Goal: Task Accomplishment & Management: Use online tool/utility

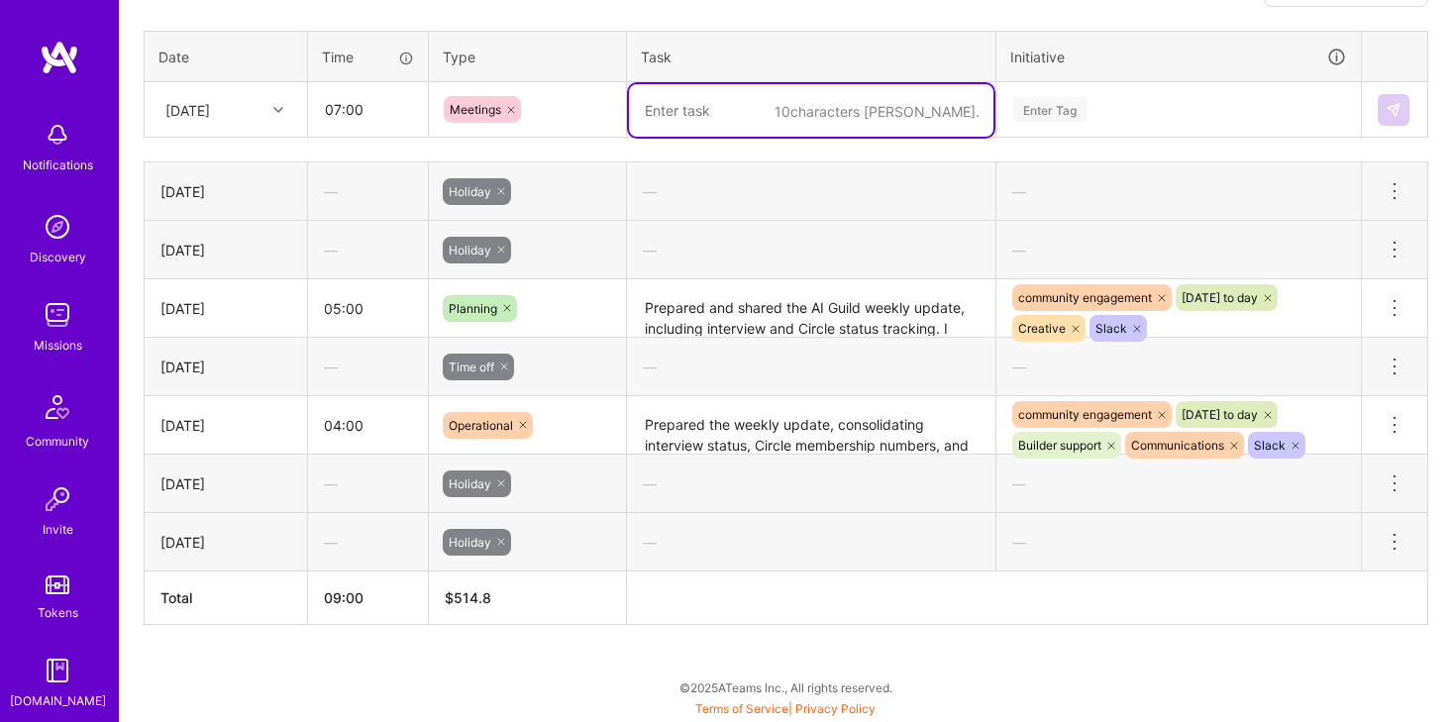
click at [837, 113] on textarea at bounding box center [811, 110] width 365 height 52
paste textarea "AI Guild session facilitation, FEF Guild planning with [PERSON_NAME] (KPIs and …"
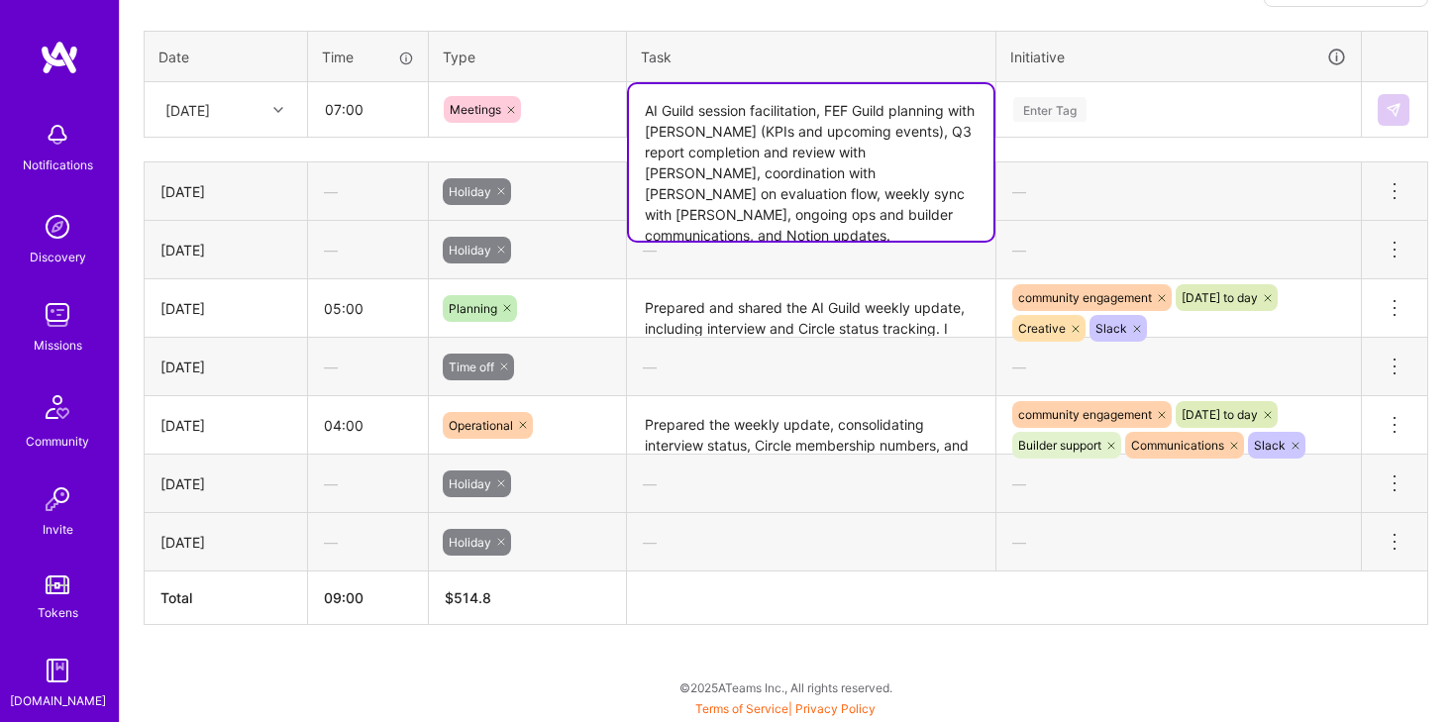
click at [702, 175] on textarea "AI Guild session facilitation, FEF Guild planning with [PERSON_NAME] (KPIs and …" at bounding box center [811, 162] width 365 height 156
click at [830, 156] on textarea "AI Guild session facilitation, FEF Guild planning with [PERSON_NAME] (KPIs and …" at bounding box center [811, 162] width 365 height 156
type textarea "AI Guild session facilitation, FEF Guild planning with [PERSON_NAME] (KPIs and …"
click at [1088, 97] on div "Enter Tag" at bounding box center [1178, 109] width 335 height 25
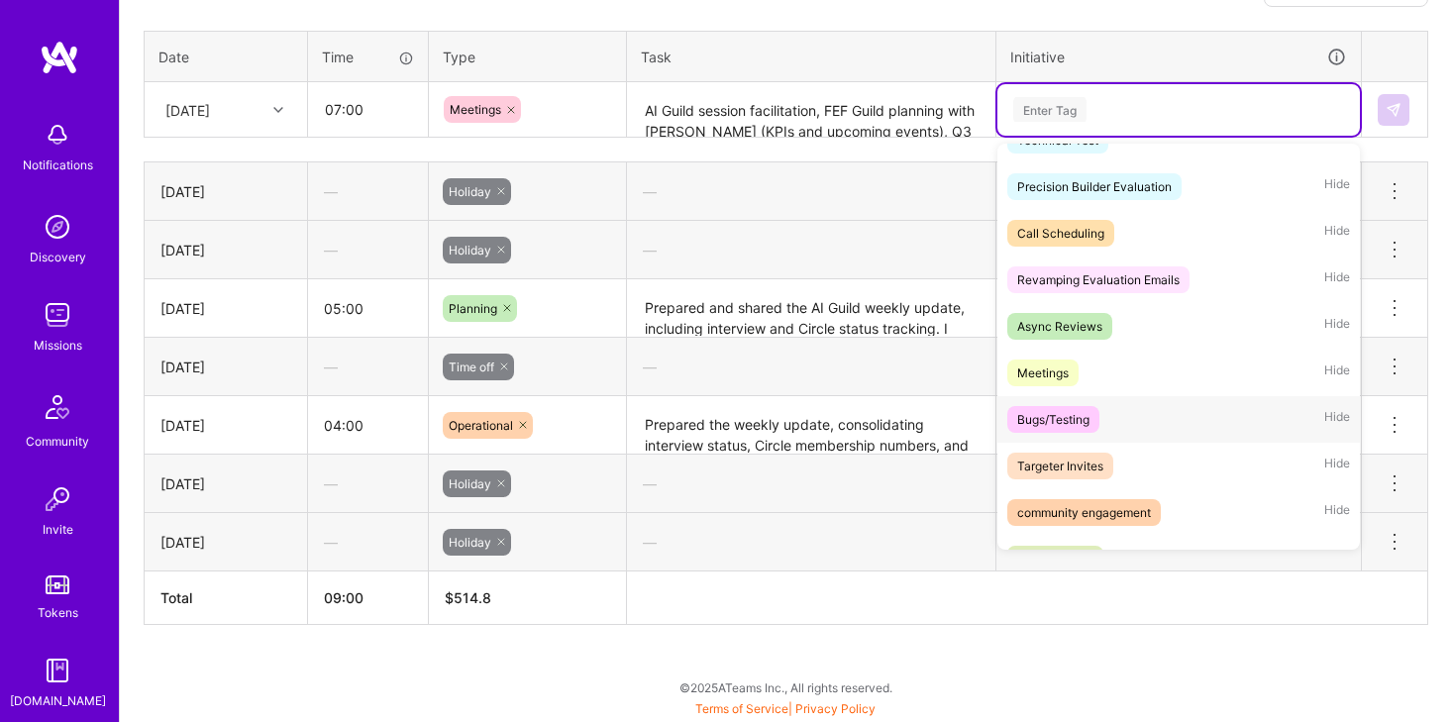
scroll to position [78, 0]
click at [1056, 374] on div "Meetings" at bounding box center [1043, 371] width 52 height 21
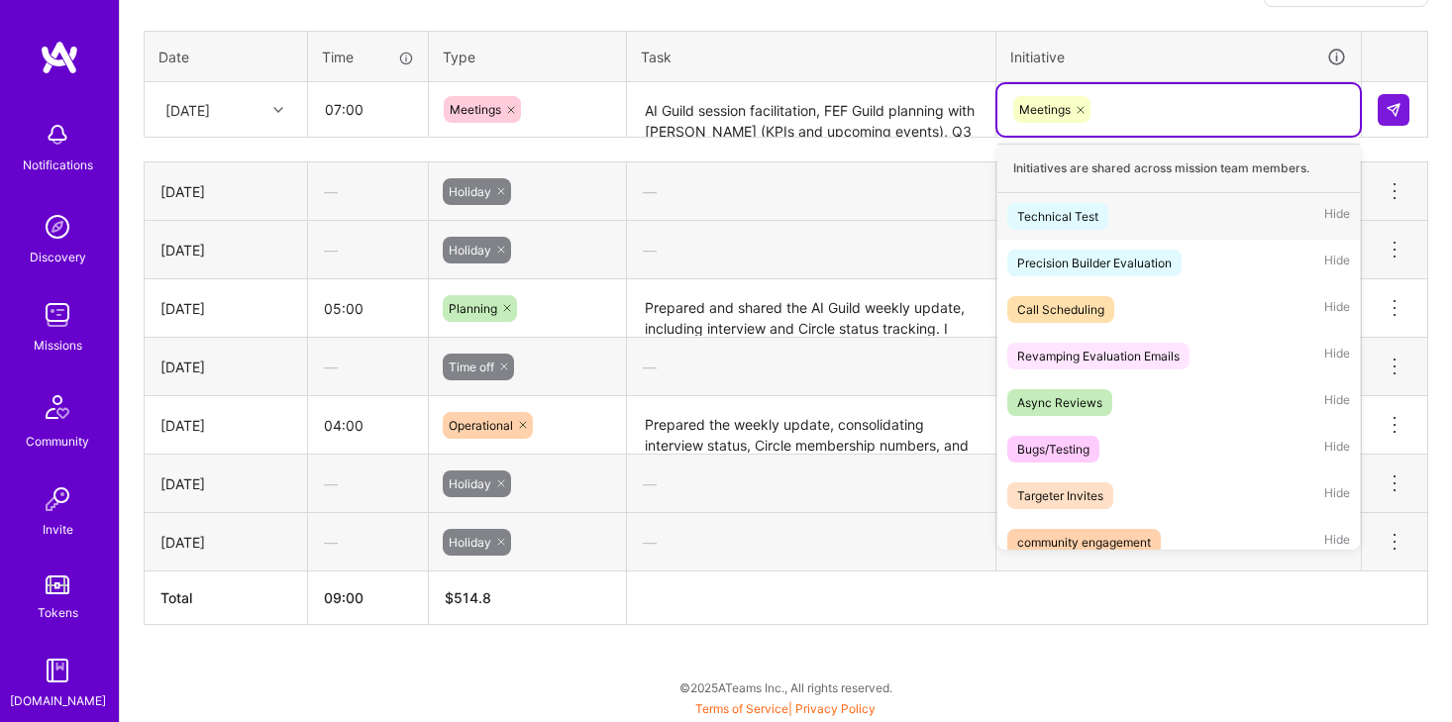
click at [1221, 103] on div "Meetings" at bounding box center [1178, 109] width 335 height 31
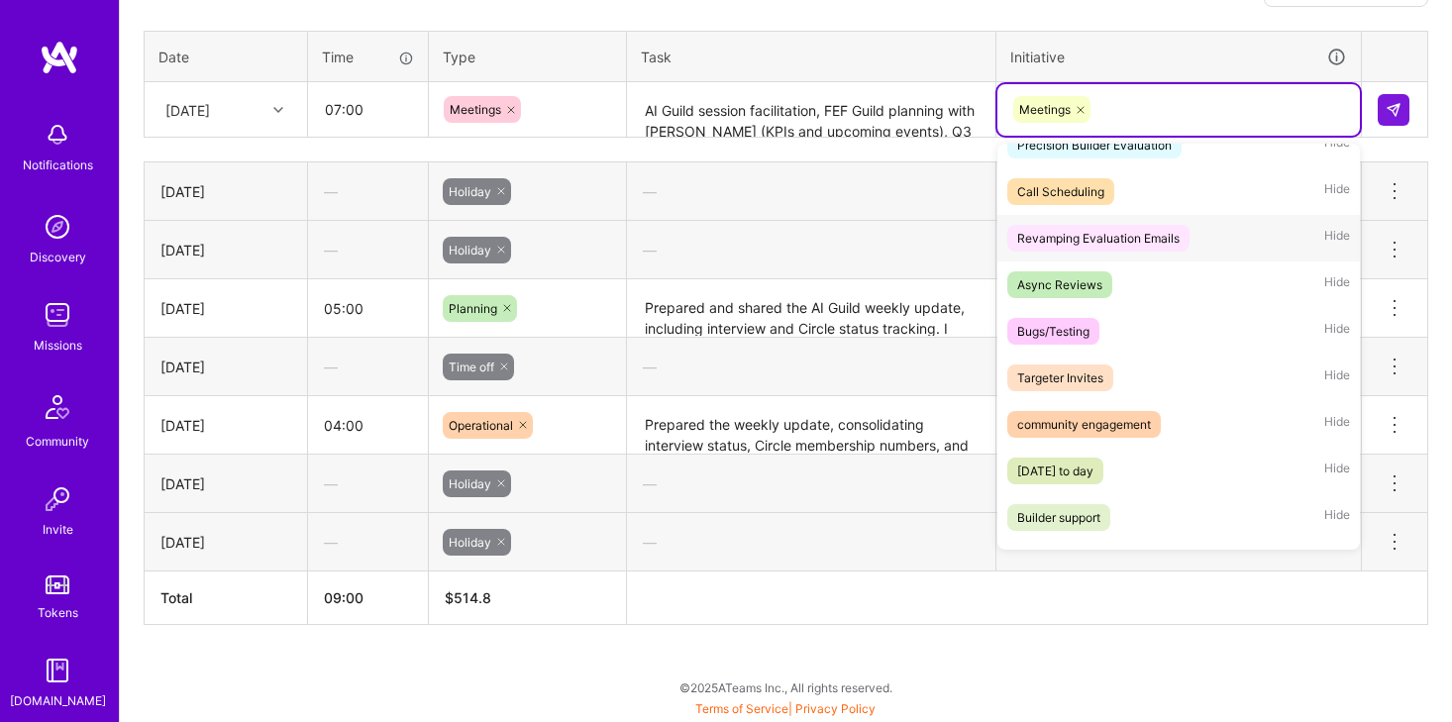
scroll to position [151, 0]
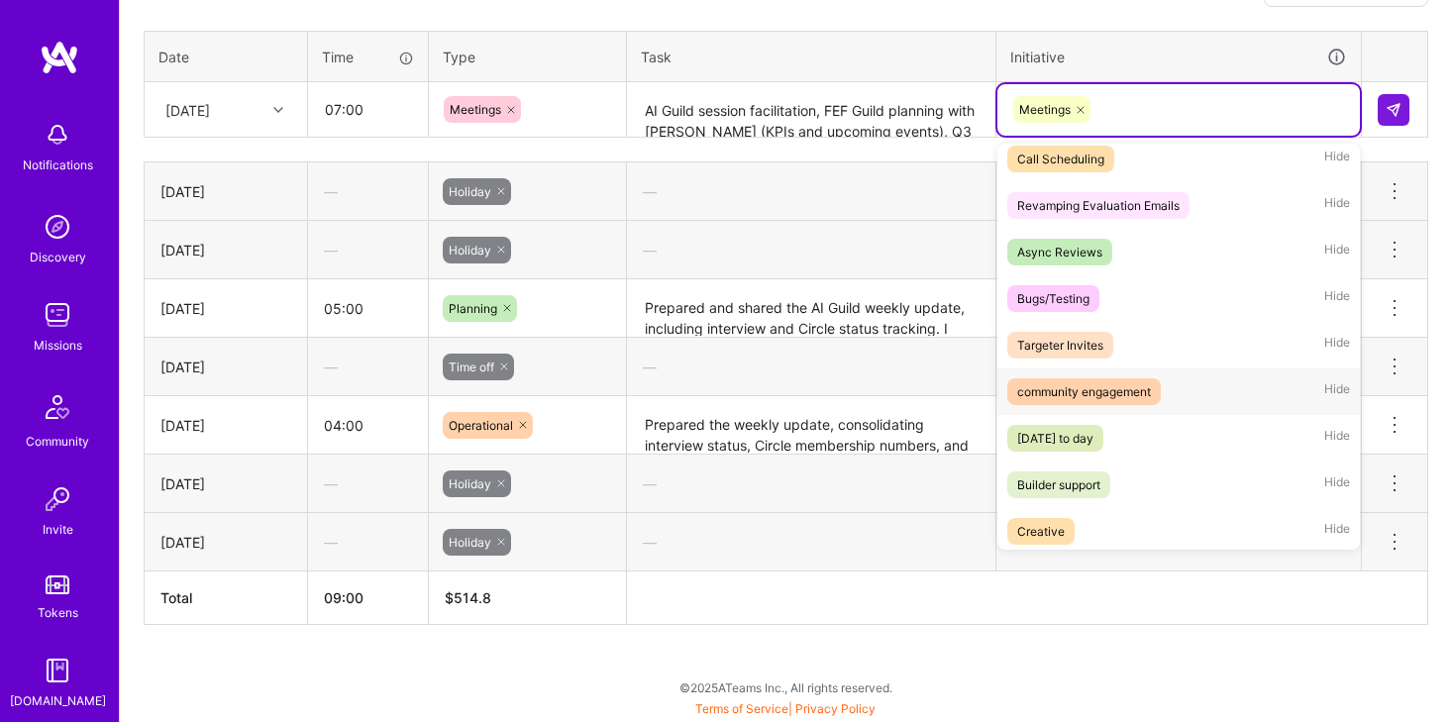
click at [1141, 377] on div "community engagement Hide" at bounding box center [1178, 391] width 363 height 47
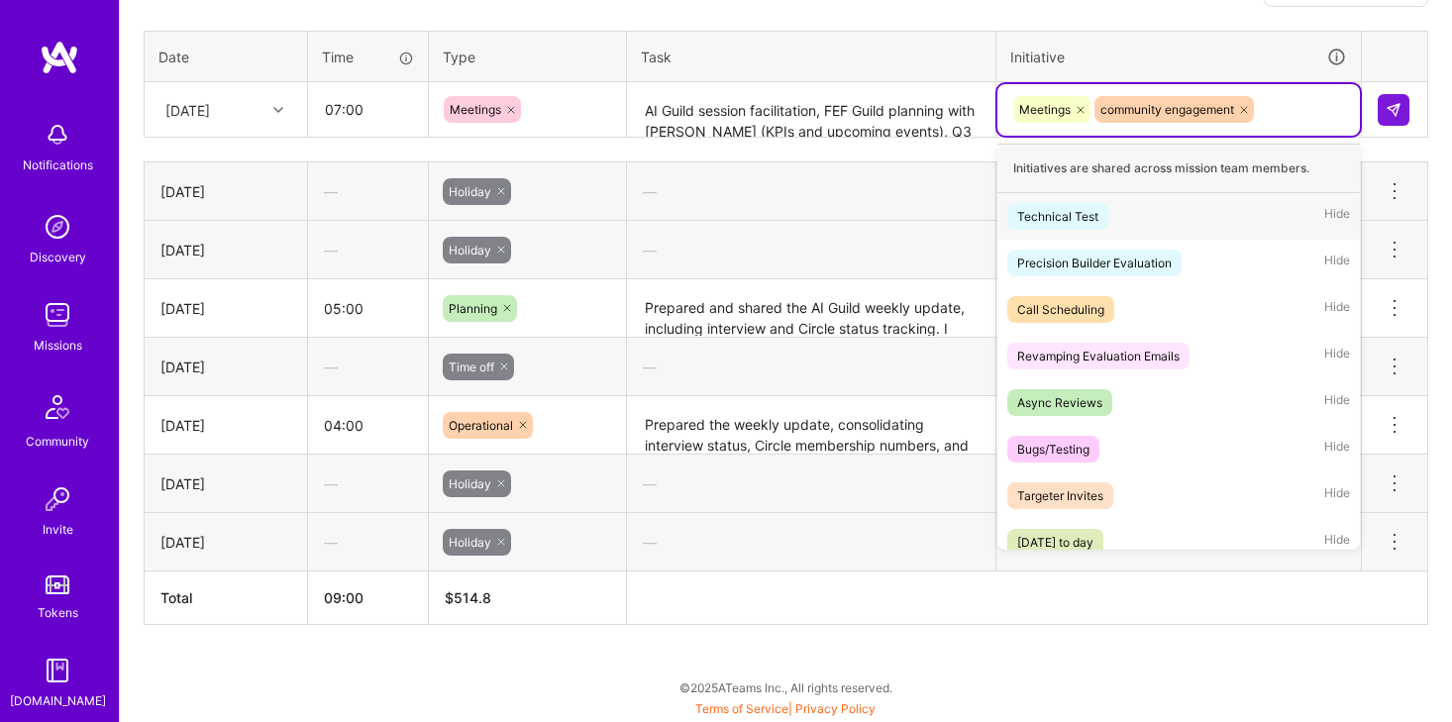
click at [1292, 104] on div "Meetings community engagement" at bounding box center [1178, 109] width 335 height 31
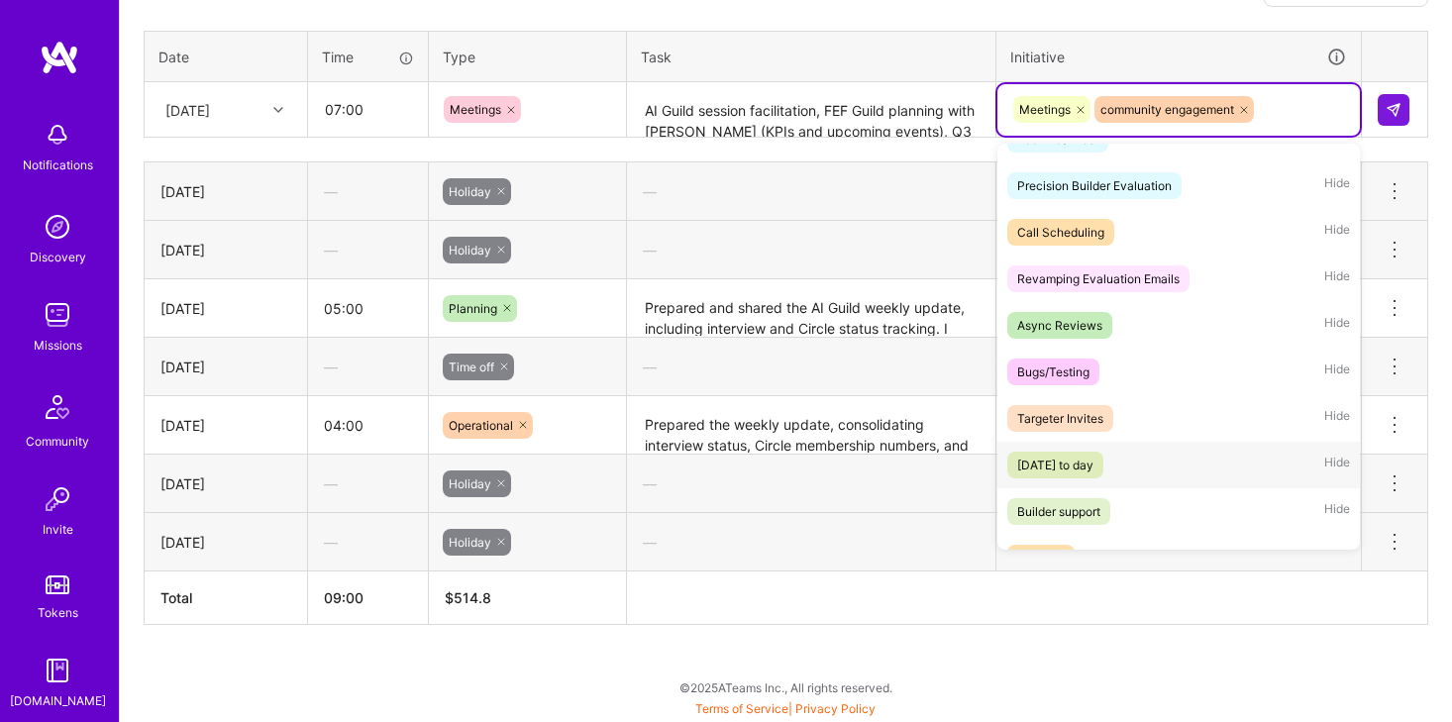
scroll to position [94, 0]
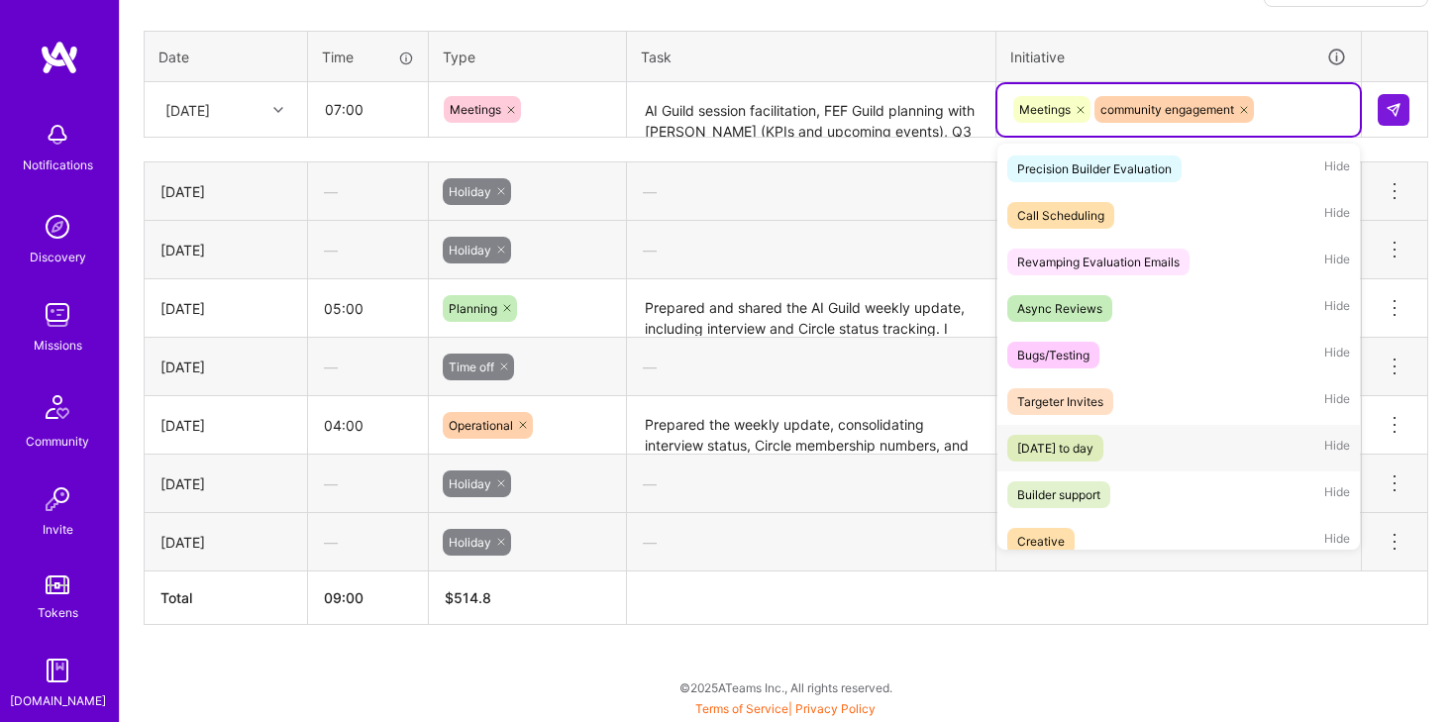
click at [1094, 444] on div "[DATE] to day" at bounding box center [1055, 448] width 76 height 21
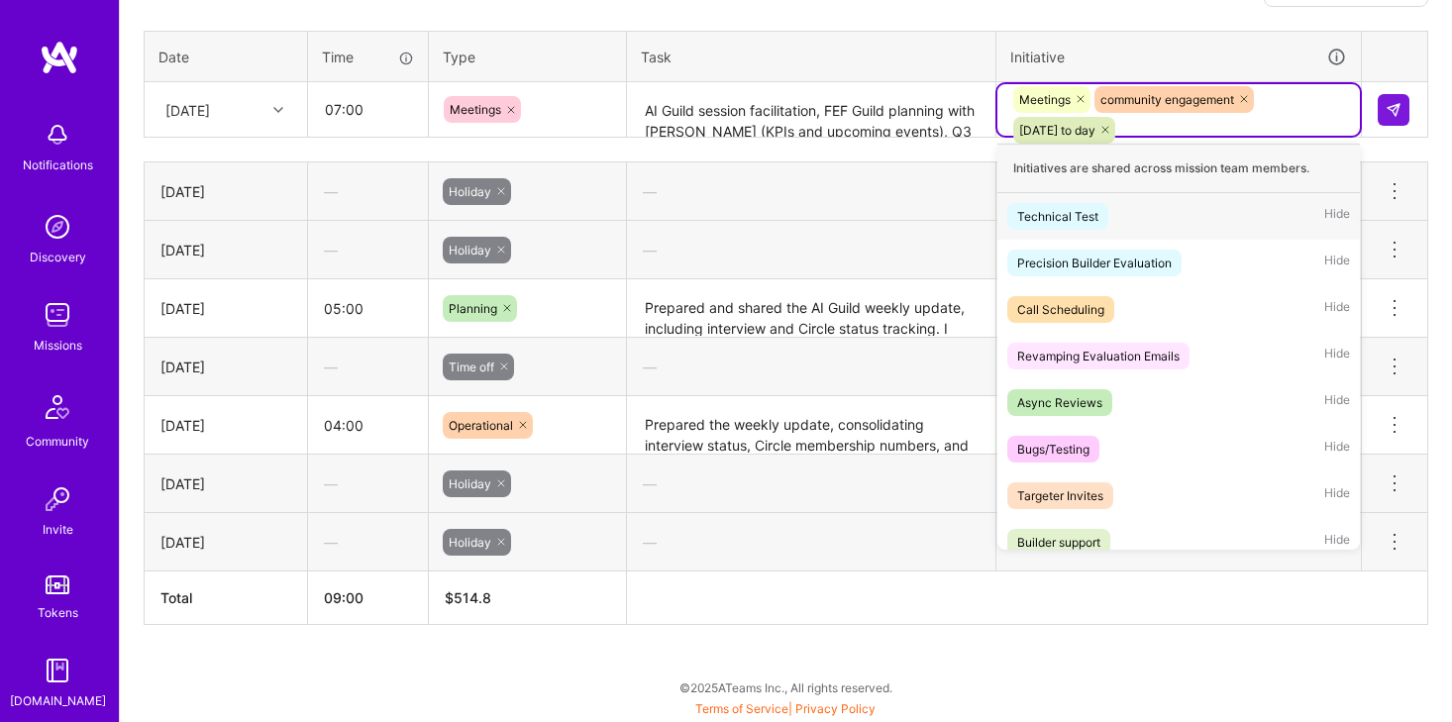
click at [1305, 102] on div "Meetings community engagement [DATE] to day" at bounding box center [1178, 114] width 335 height 61
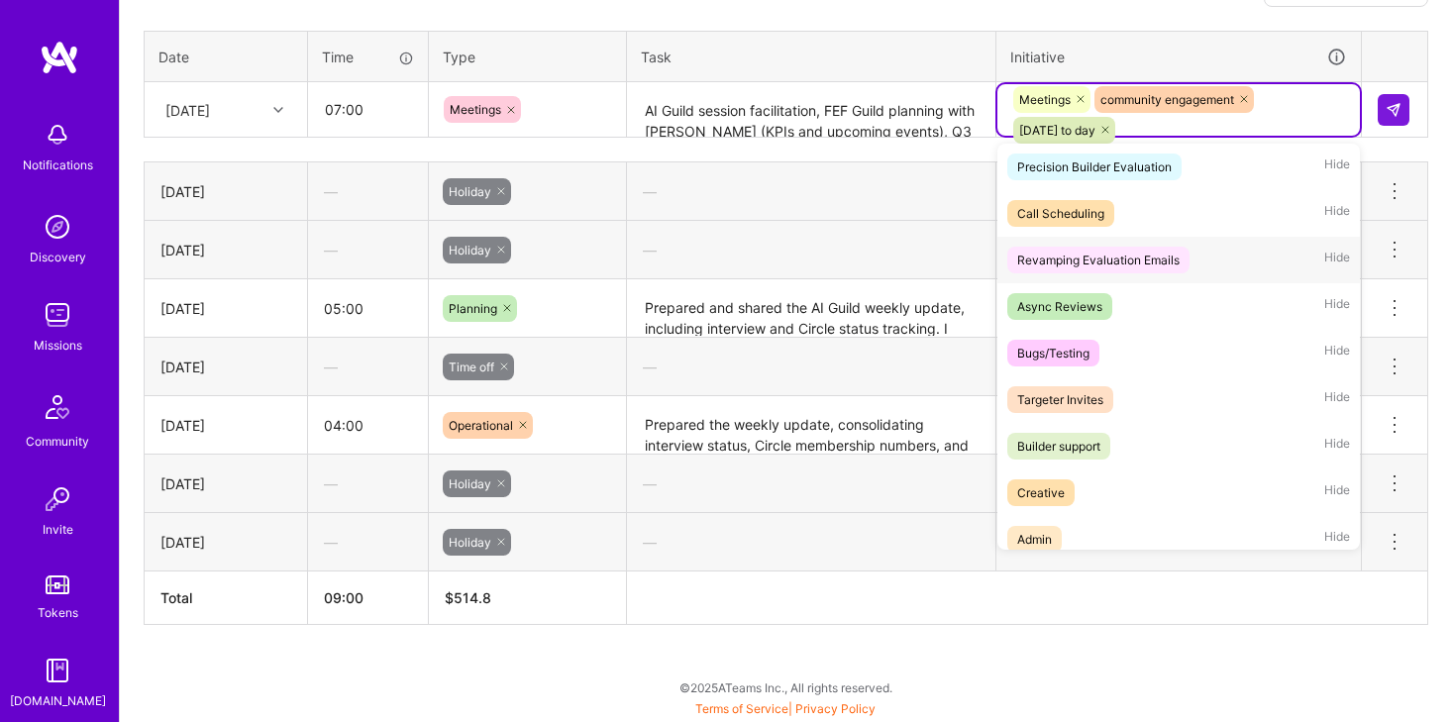
scroll to position [148, 0]
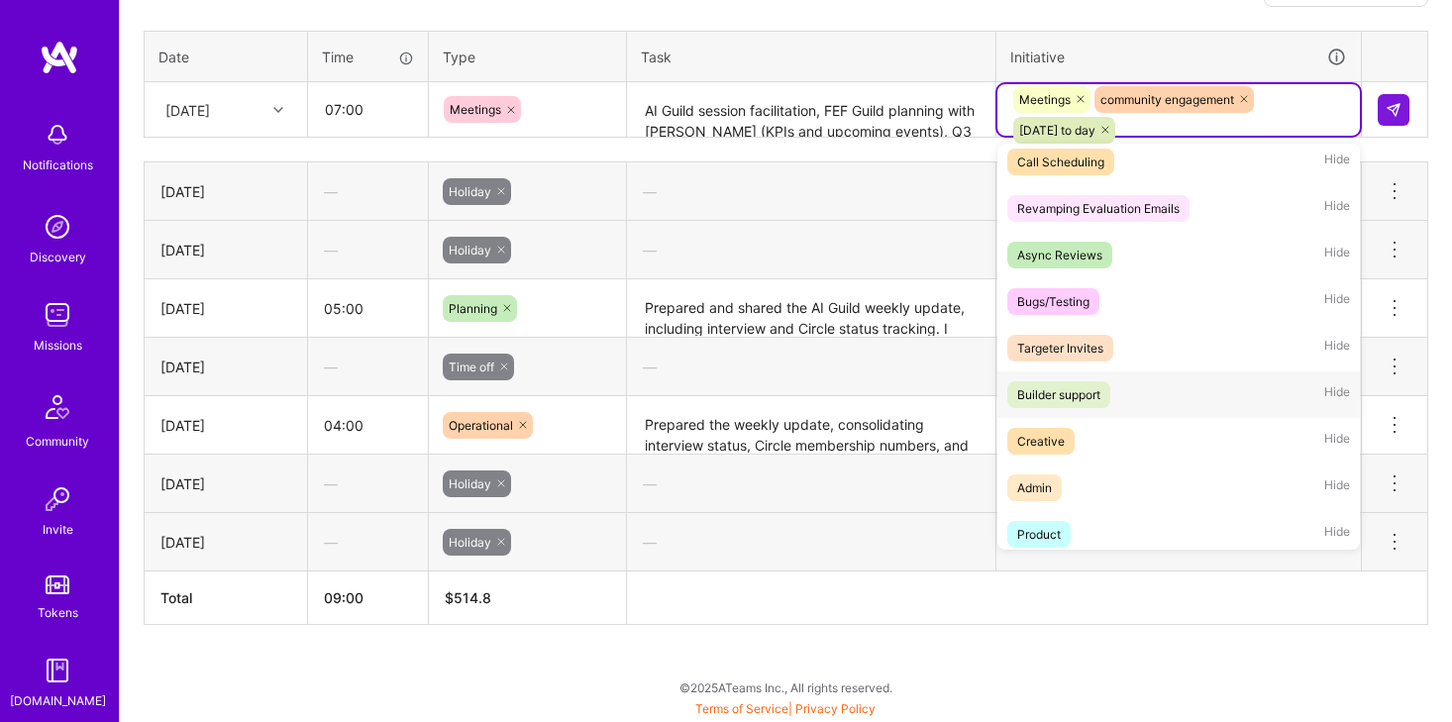
click at [1062, 389] on div "Builder support" at bounding box center [1058, 394] width 83 height 21
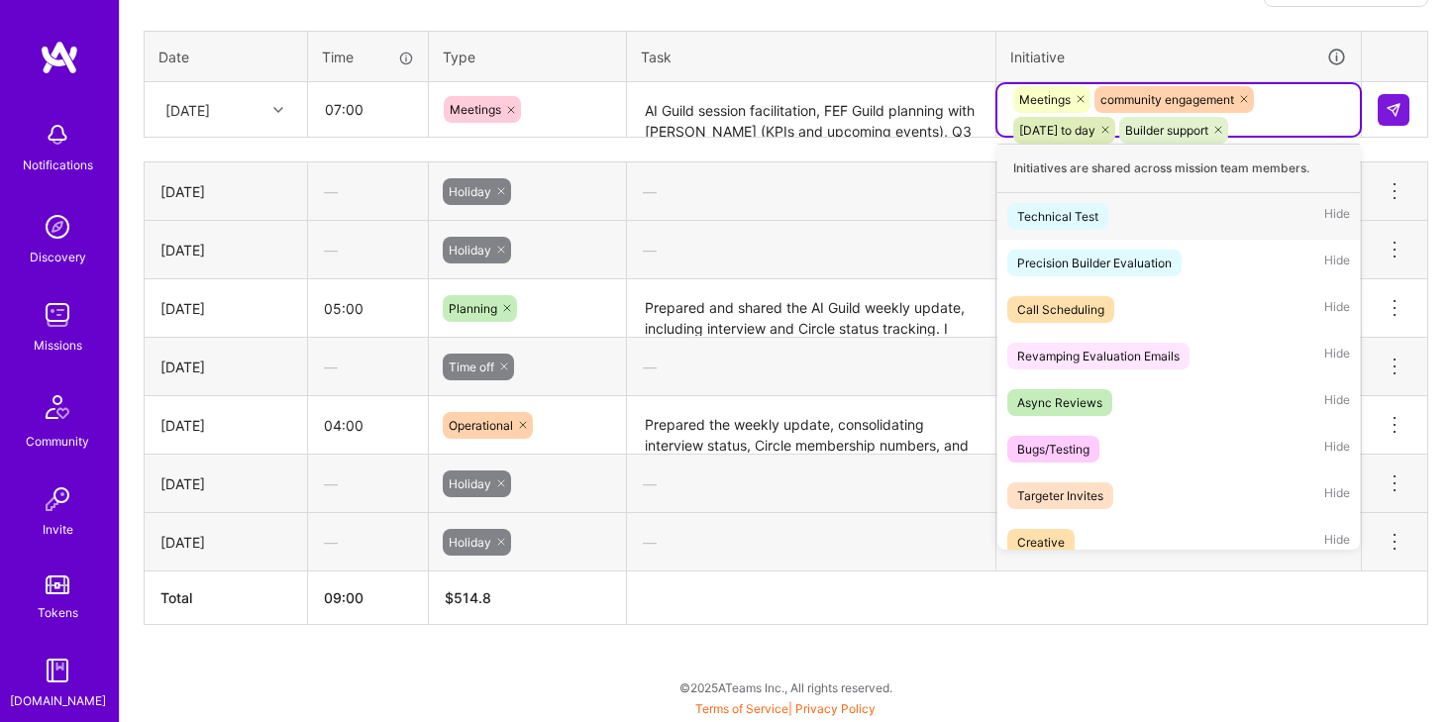
click at [1296, 119] on div "Meetings community engagement [DATE] to day Builder support" at bounding box center [1178, 114] width 335 height 61
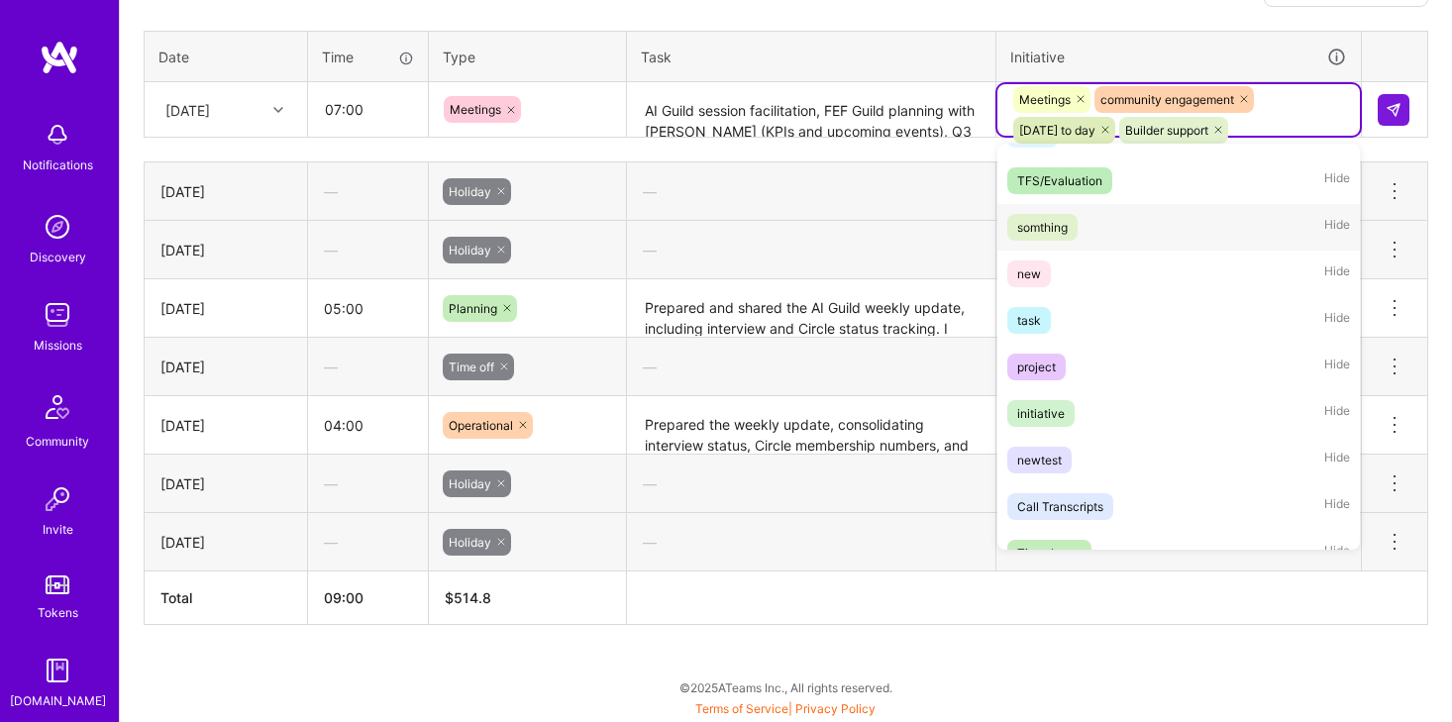
scroll to position [705, 0]
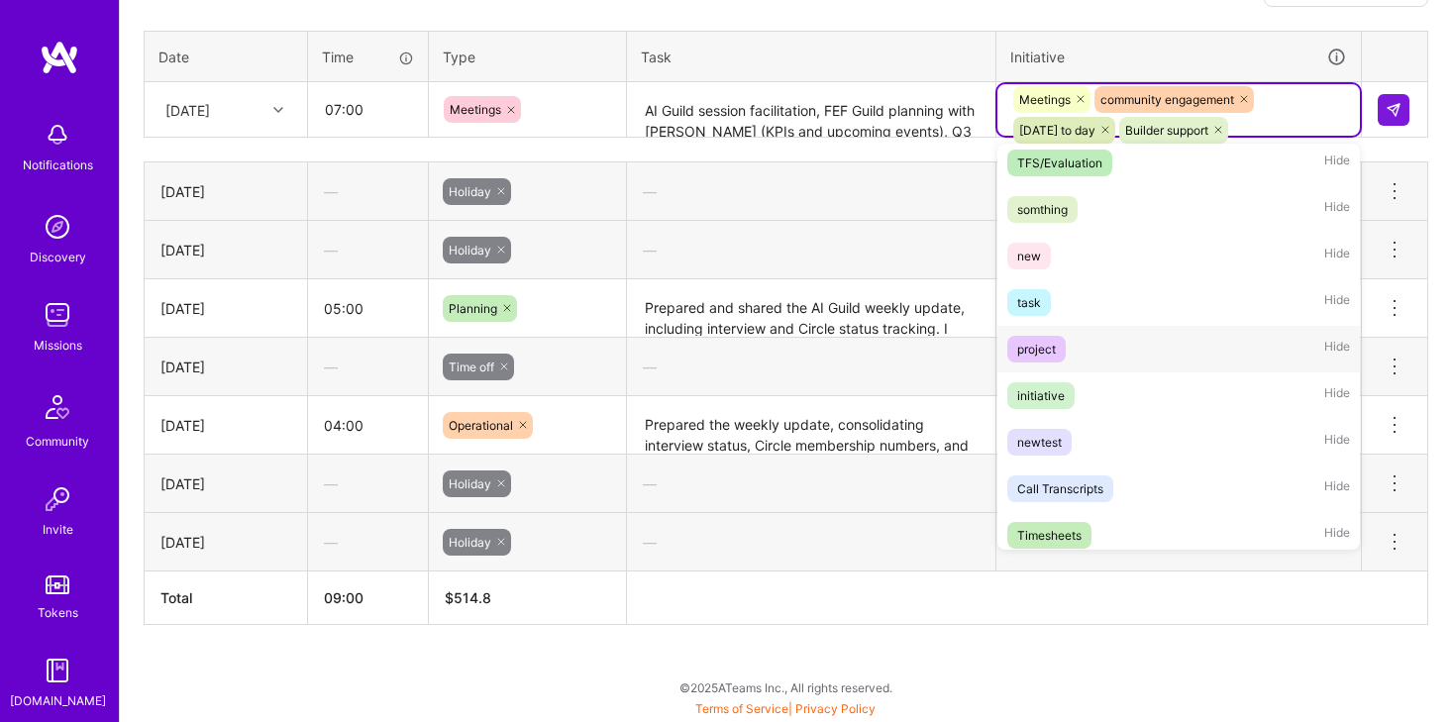
click at [1194, 342] on div "project Hide" at bounding box center [1178, 349] width 363 height 47
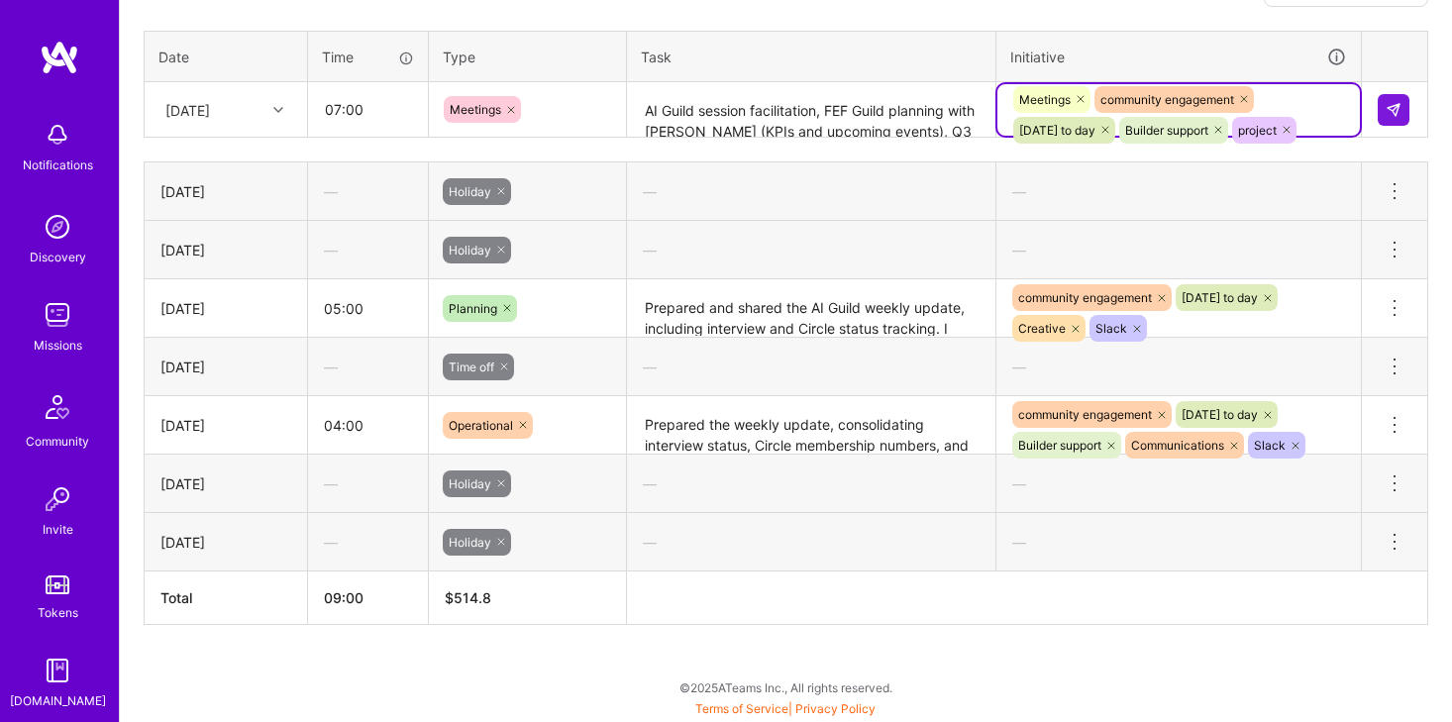
click at [1308, 120] on div "Meetings community engagement [DATE] to day Builder support project" at bounding box center [1178, 114] width 335 height 61
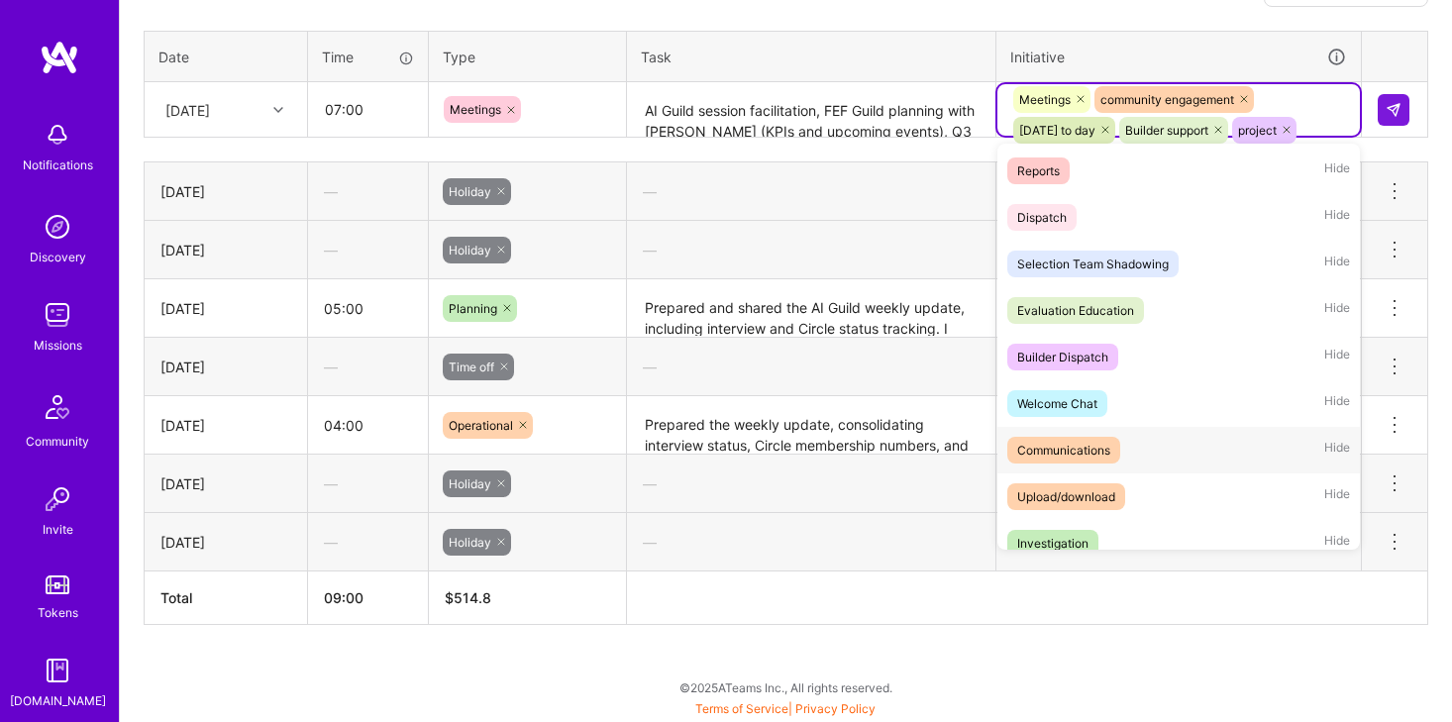
scroll to position [1302, 0]
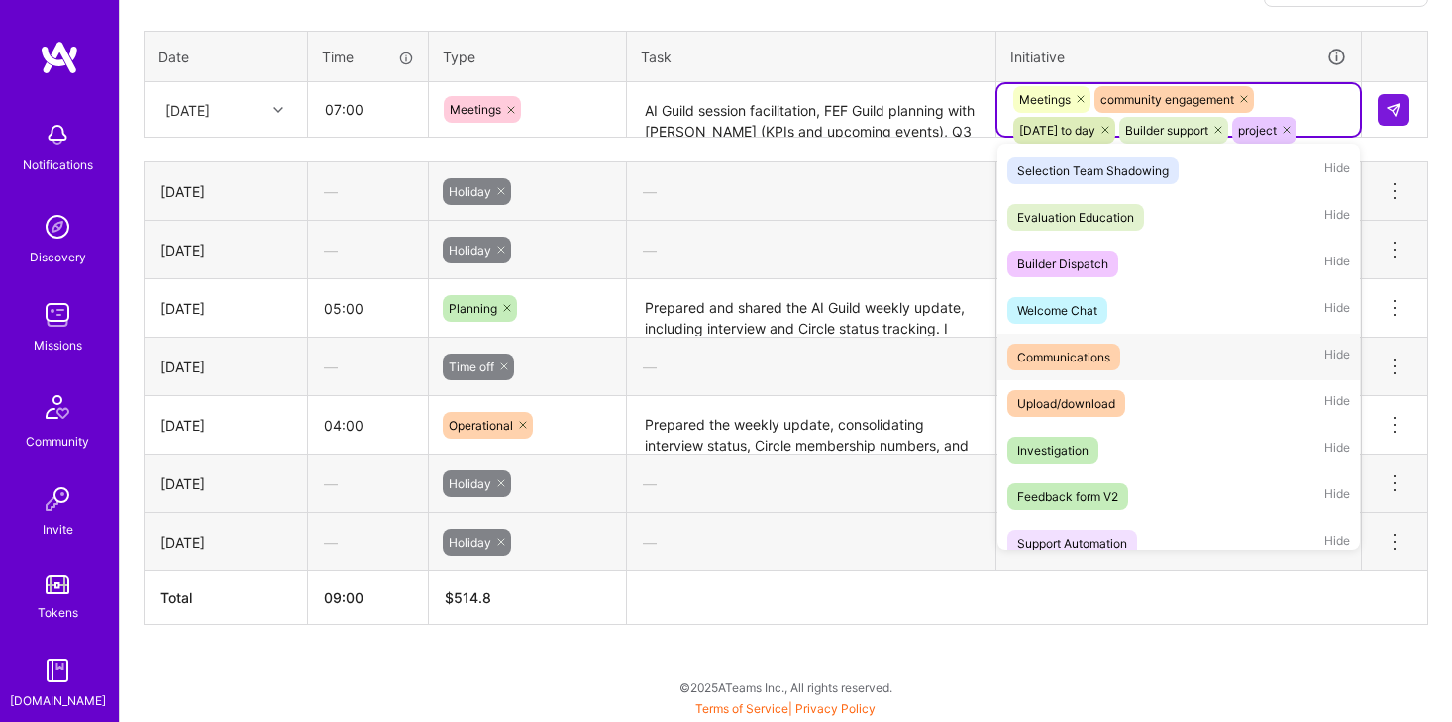
click at [1136, 336] on div "Communications Hide" at bounding box center [1178, 357] width 363 height 47
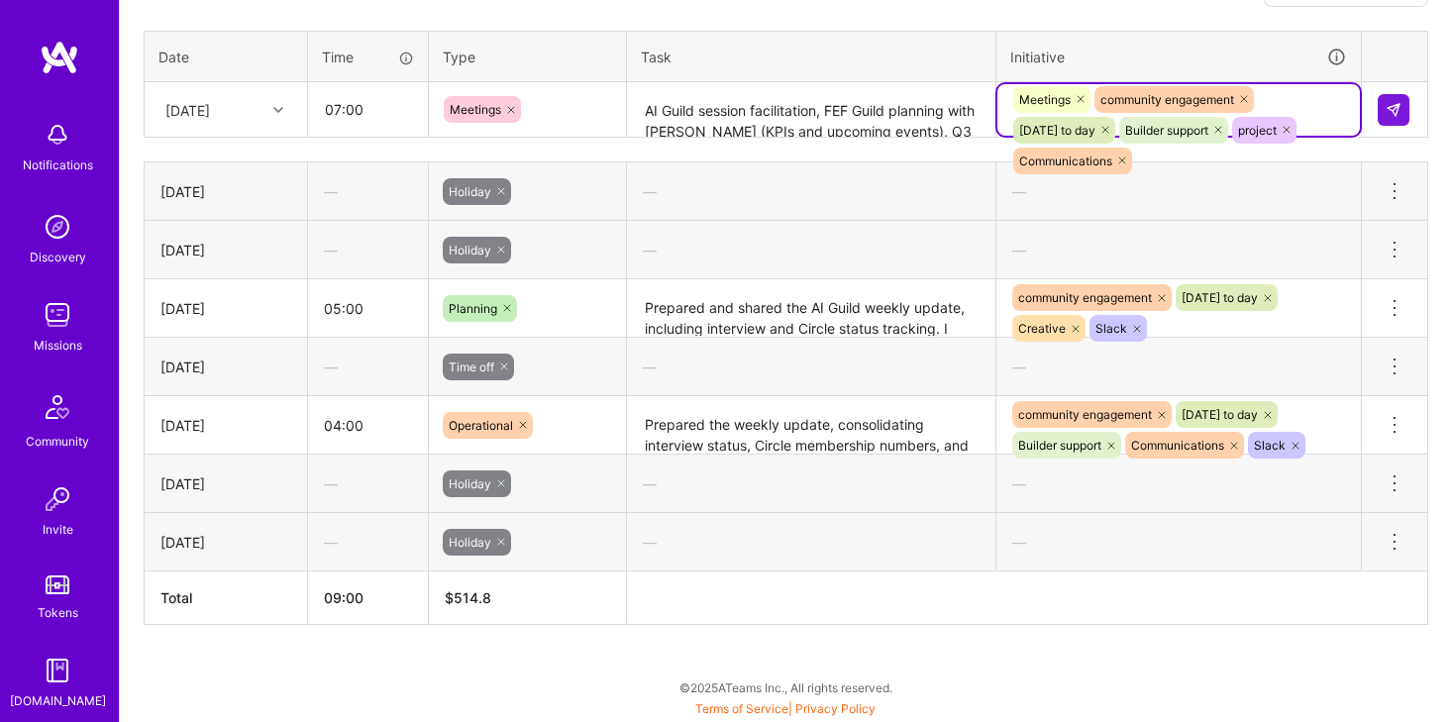
click at [1310, 109] on div "Meetings community engagement [DATE] to day Builder support project Communicati…" at bounding box center [1178, 130] width 335 height 92
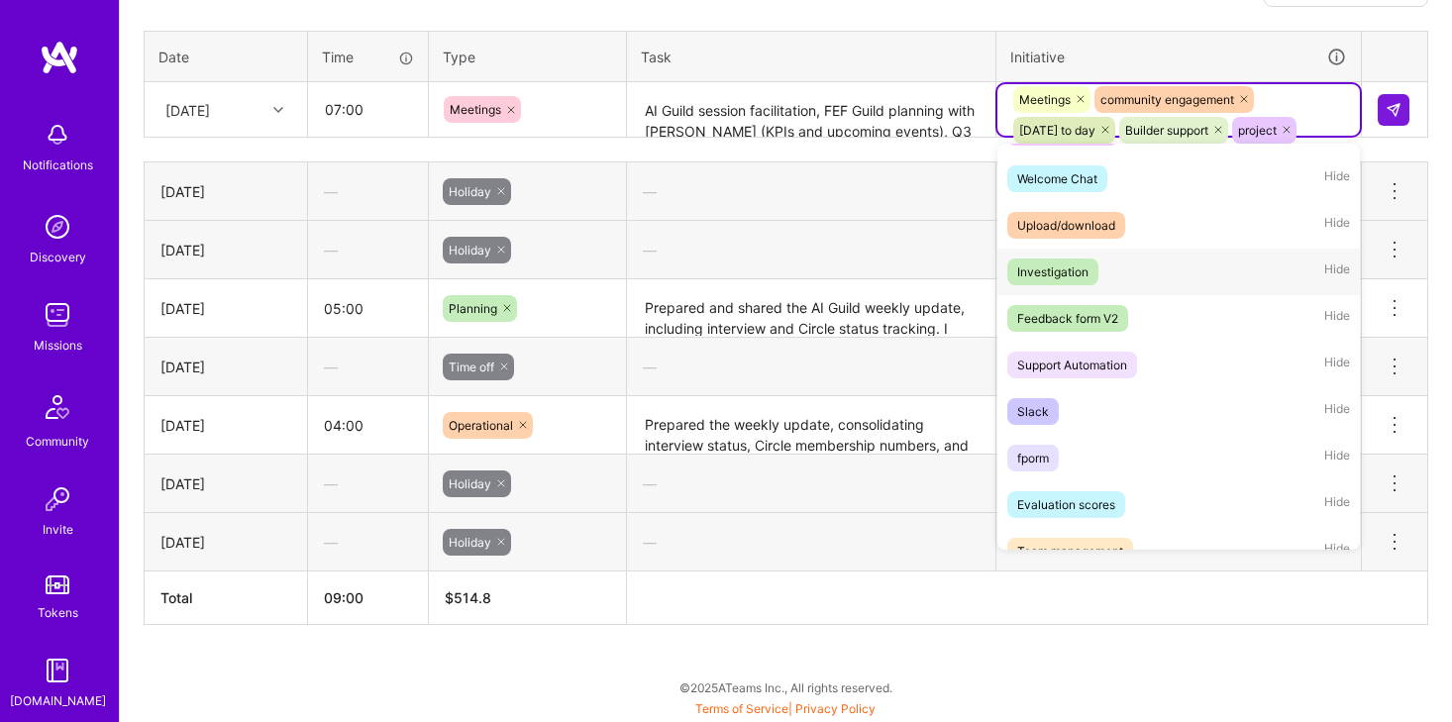
scroll to position [1495, 0]
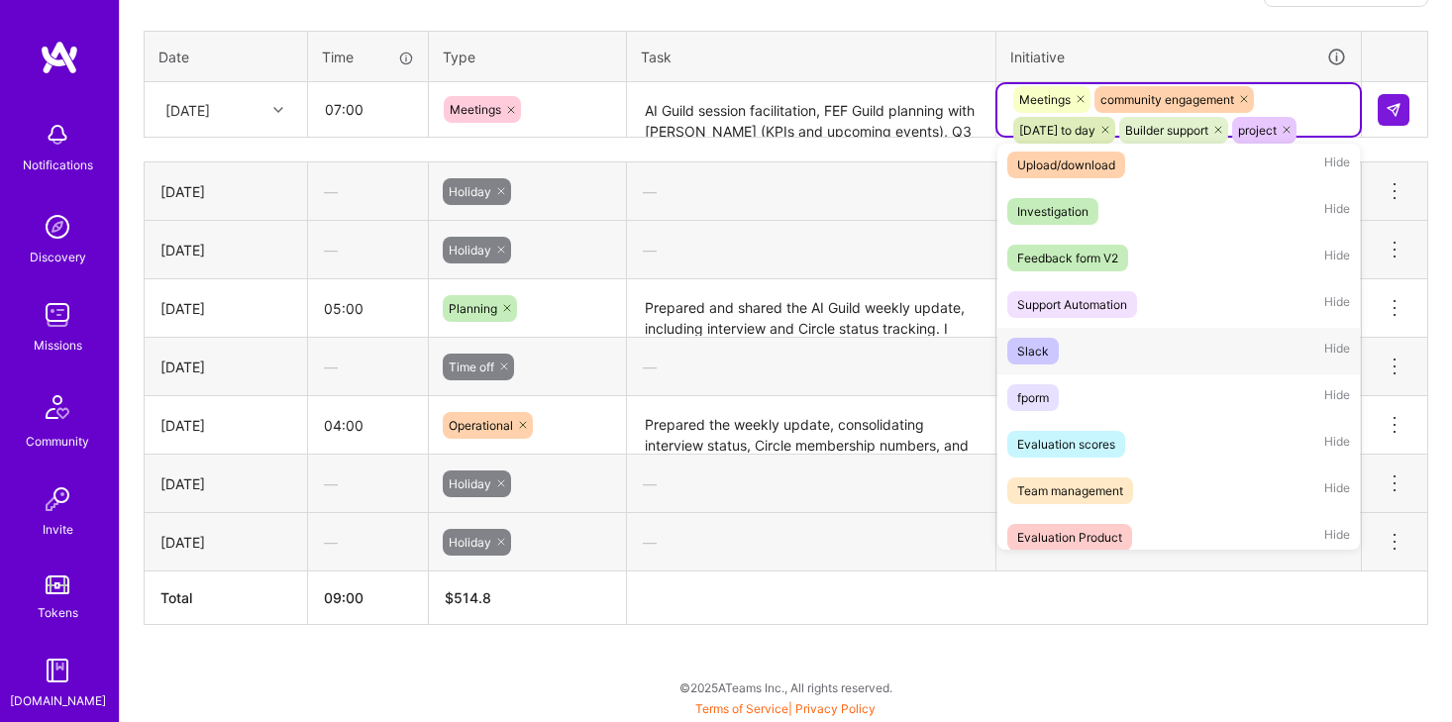
click at [1182, 351] on div "Slack Hide" at bounding box center [1178, 351] width 363 height 47
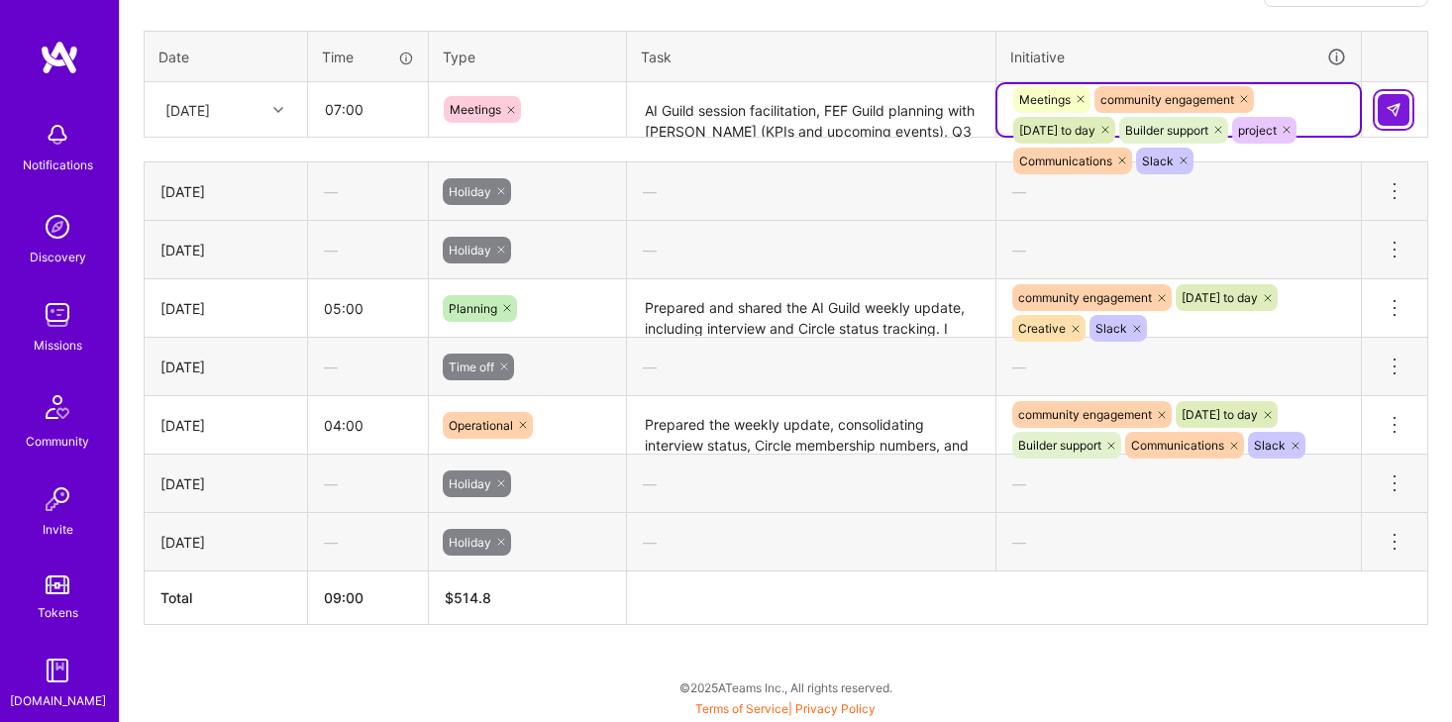
click at [1382, 112] on button at bounding box center [1394, 110] width 32 height 32
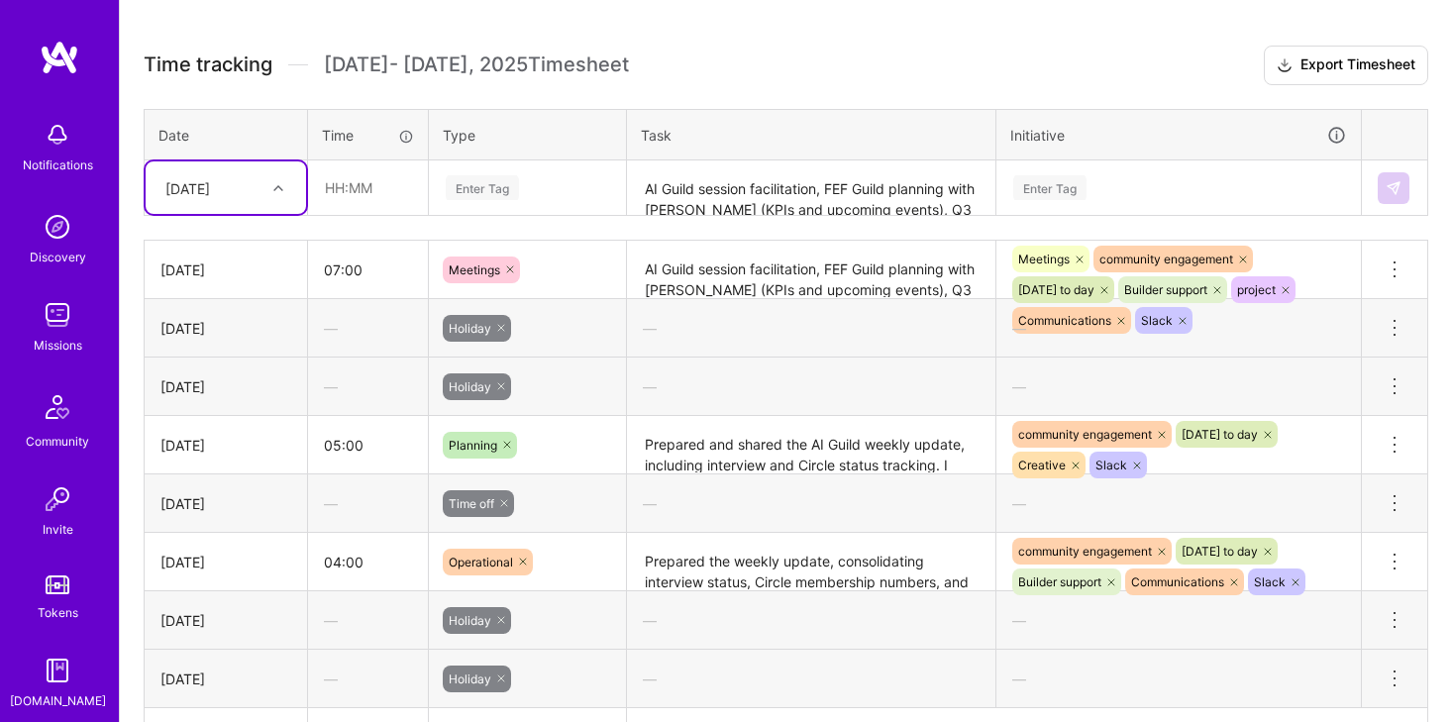
scroll to position [520, 0]
